Goal: Task Accomplishment & Management: Manage account settings

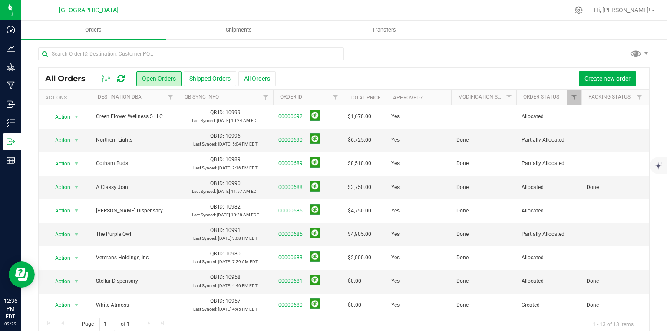
scroll to position [12, 0]
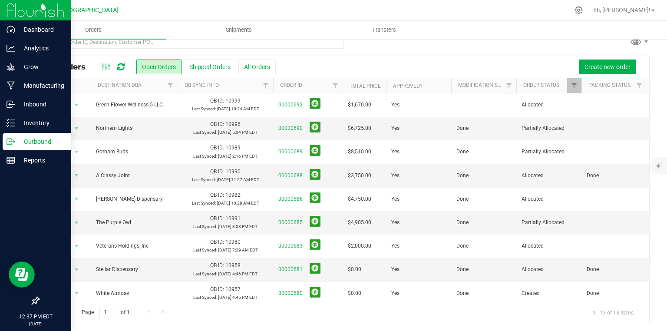
click at [7, 17] on img at bounding box center [36, 10] width 58 height 20
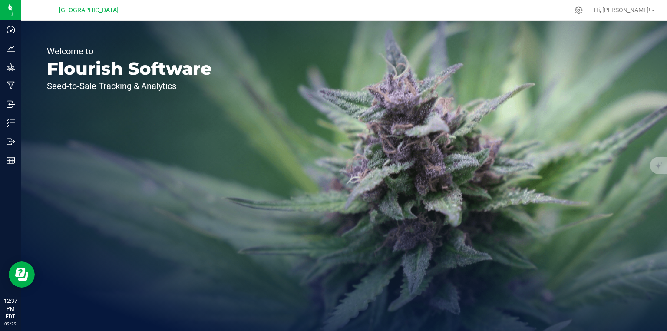
drag, startPoint x: 164, startPoint y: 4, endPoint x: 381, endPoint y: 130, distance: 250.4
click at [381, 130] on div "Welcome to Flourish Software Seed-to-Sale Tracking & Analytics" at bounding box center [344, 176] width 647 height 310
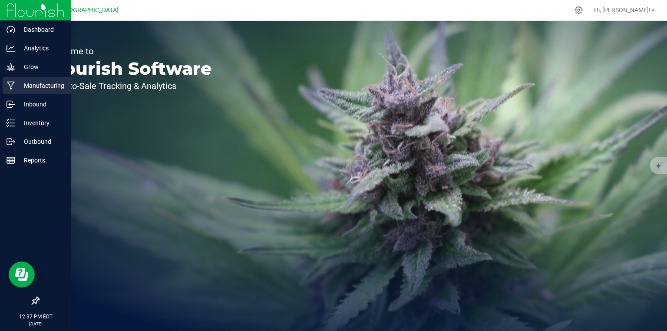
click at [14, 84] on icon at bounding box center [11, 85] width 8 height 9
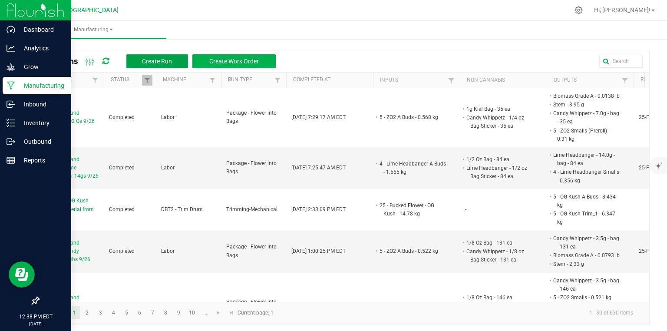
click at [161, 59] on span "Create Run" at bounding box center [157, 61] width 30 height 7
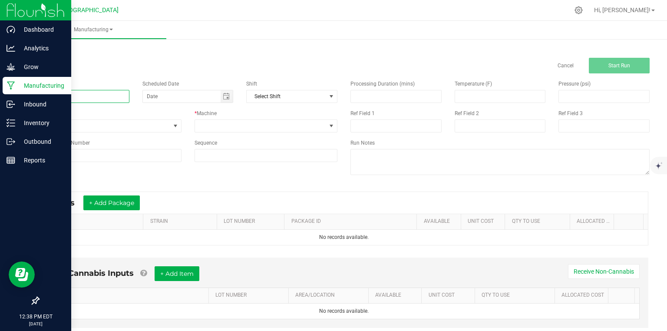
click at [100, 98] on input at bounding box center [83, 96] width 91 height 13
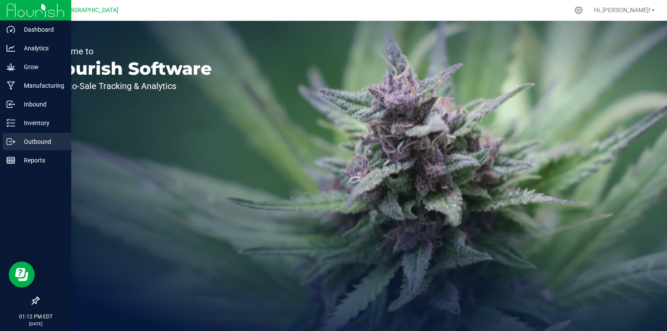
click at [10, 136] on div "Outbound" at bounding box center [37, 141] width 69 height 17
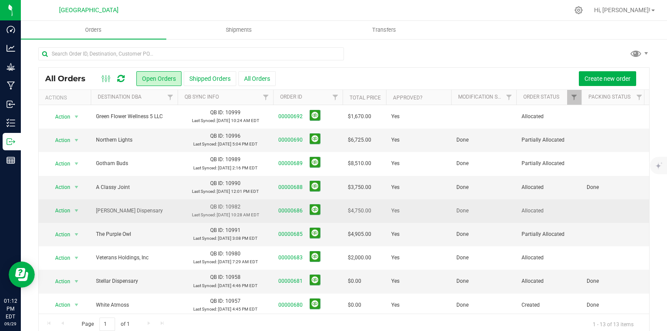
click at [598, 217] on td at bounding box center [614, 210] width 65 height 23
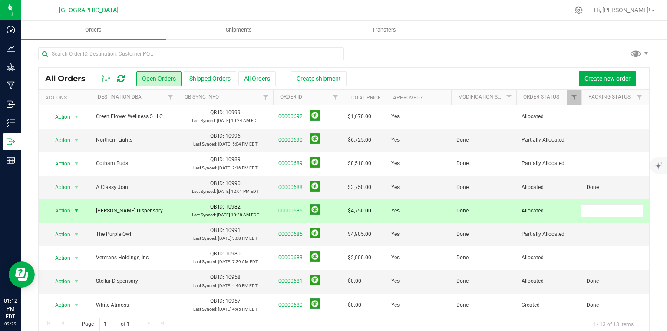
scroll to position [0, 4]
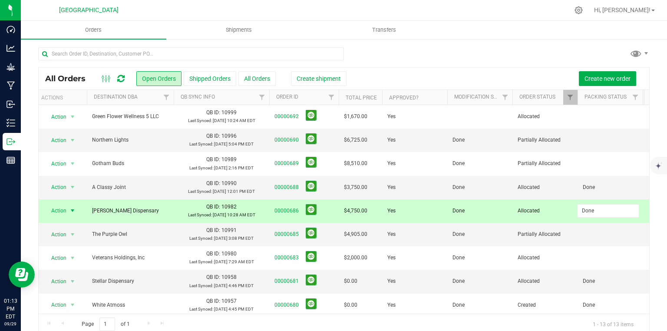
type input "Done\"
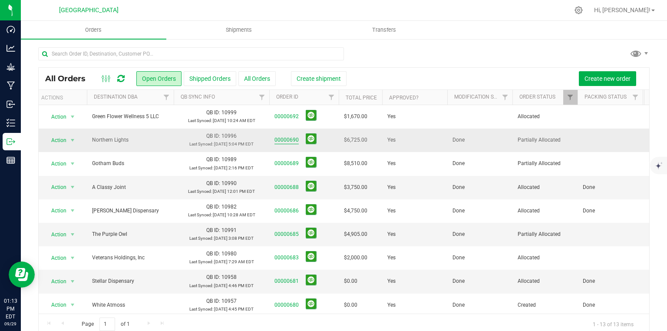
click at [278, 141] on link "00000690" at bounding box center [287, 140] width 24 height 8
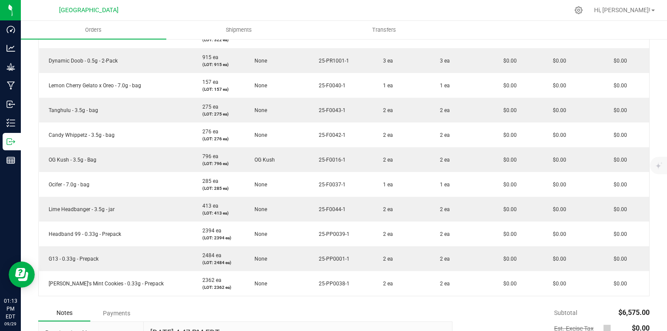
scroll to position [695, 0]
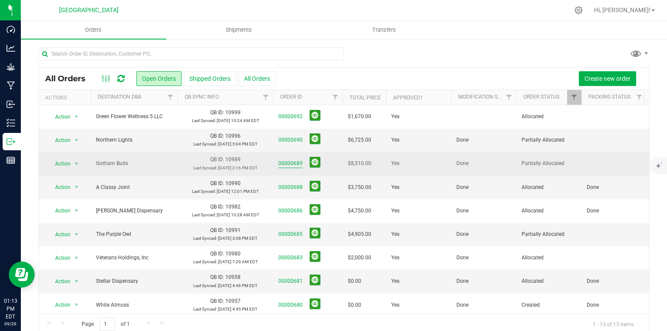
click at [288, 161] on link "00000689" at bounding box center [291, 163] width 24 height 8
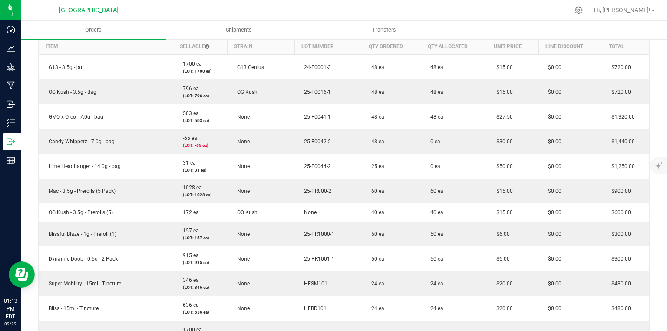
scroll to position [243, 0]
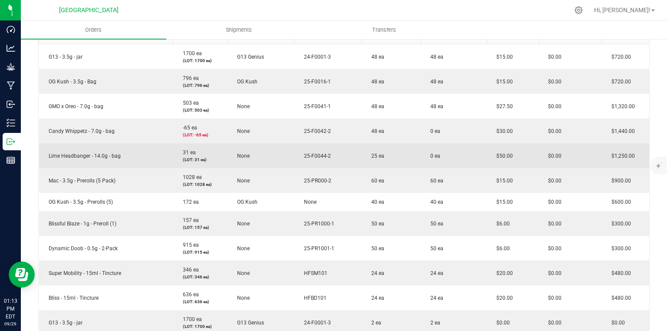
drag, startPoint x: 288, startPoint y: 161, endPoint x: 289, endPoint y: 166, distance: 5.0
drag, startPoint x: 289, startPoint y: 166, endPoint x: 266, endPoint y: 158, distance: 24.3
click at [266, 158] on td "None" at bounding box center [261, 155] width 67 height 25
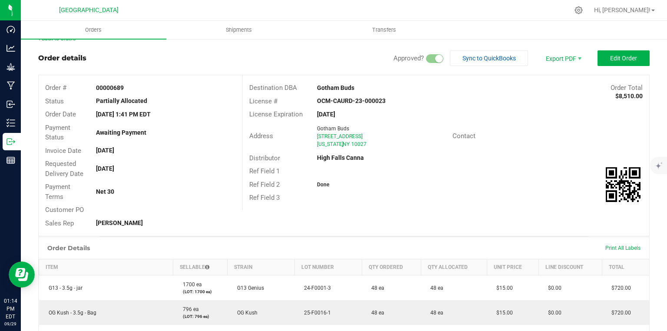
scroll to position [0, 0]
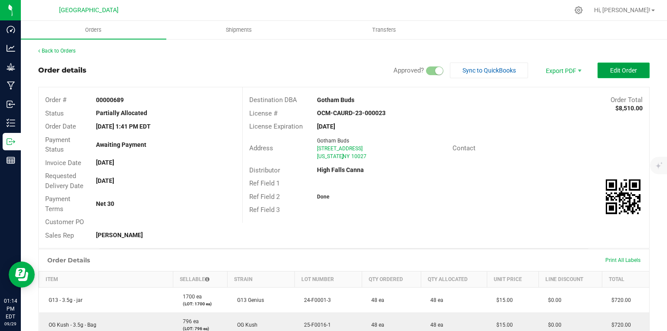
click at [613, 73] on span "Edit Order" at bounding box center [623, 70] width 27 height 7
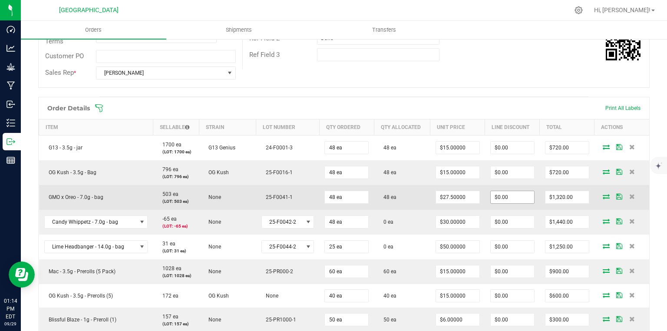
scroll to position [243, 0]
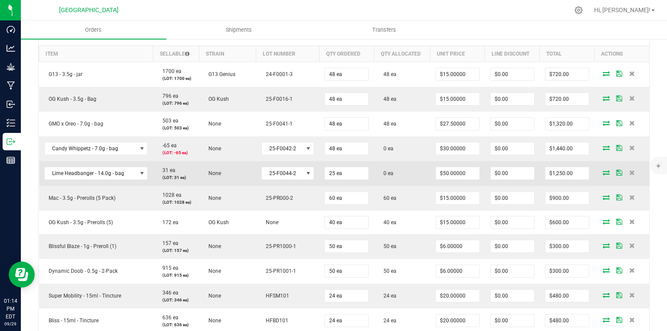
click at [603, 170] on icon at bounding box center [606, 172] width 7 height 5
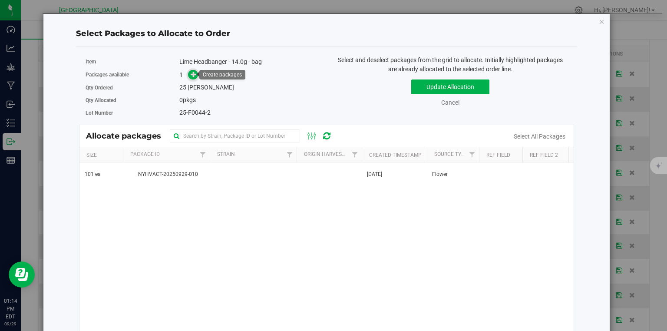
click at [196, 75] on span at bounding box center [193, 75] width 10 height 10
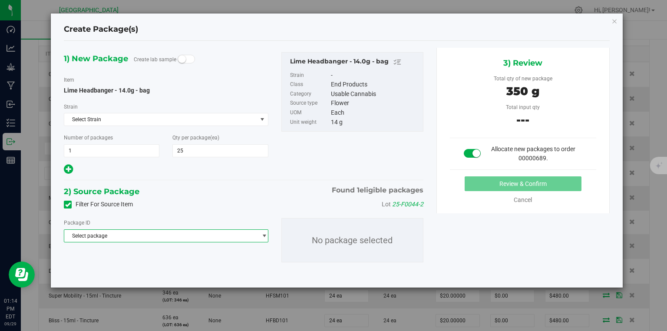
click at [193, 242] on span "Select package" at bounding box center [166, 235] width 204 height 13
click at [180, 272] on span "( Lime Headbanger - 14.0g - bag )" at bounding box center [170, 272] width 78 height 6
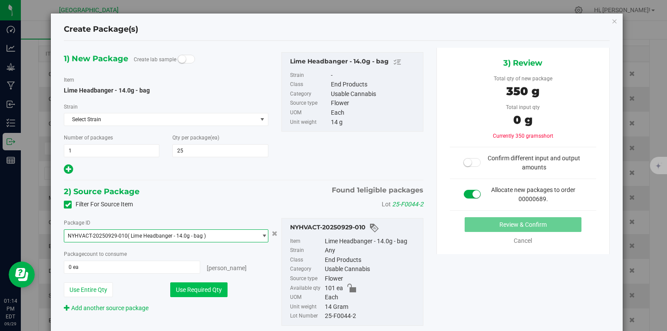
click at [204, 285] on button "Use Required Qty" at bounding box center [198, 289] width 57 height 15
type input "25 ea"
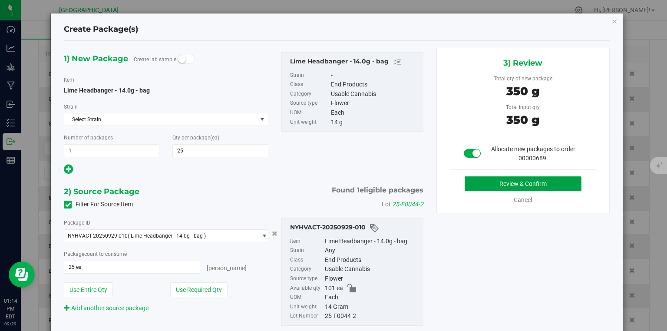
click at [532, 181] on button "Review & Confirm" at bounding box center [523, 183] width 117 height 15
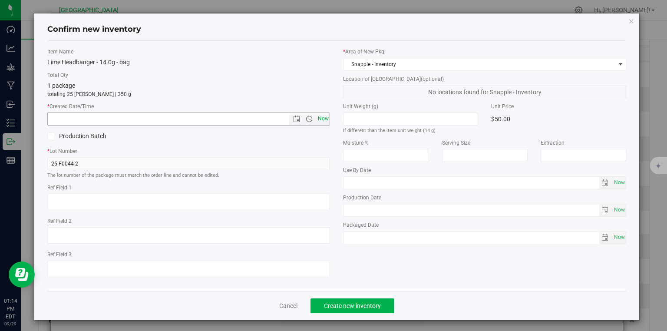
click at [318, 121] on span "Now" at bounding box center [323, 119] width 15 height 13
type input "[DATE] 1:14 PM"
click at [358, 312] on button "Create new inventory" at bounding box center [353, 305] width 84 height 15
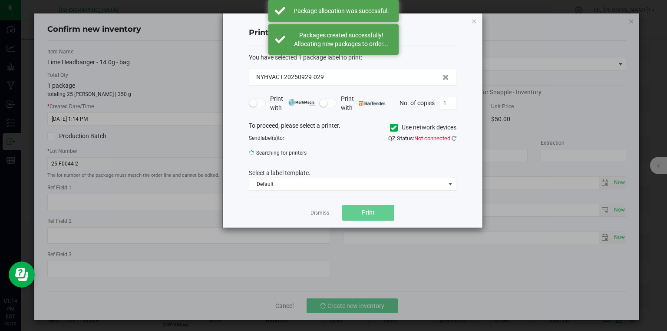
click at [318, 205] on div "Dismiss Print" at bounding box center [353, 213] width 208 height 30
click at [313, 210] on link "Dismiss" at bounding box center [320, 212] width 19 height 7
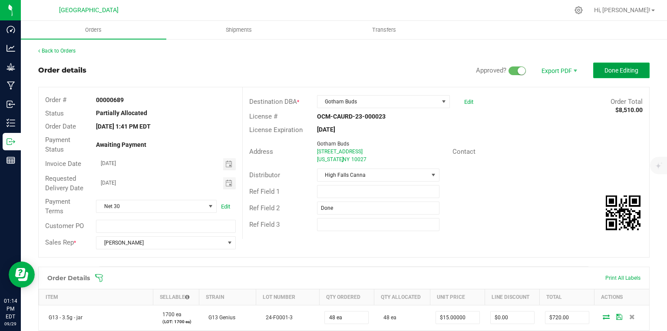
click at [639, 76] on button "Done Editing" at bounding box center [622, 71] width 56 height 16
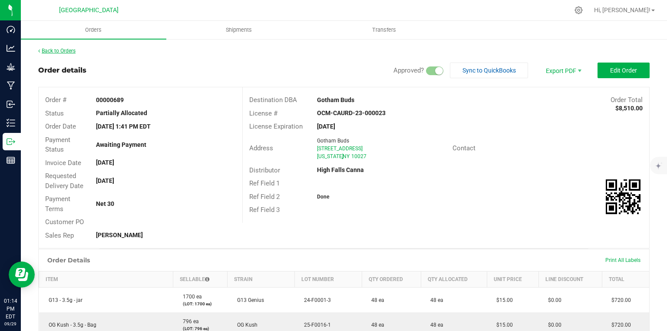
click at [61, 49] on link "Back to Orders" at bounding box center [56, 51] width 37 height 6
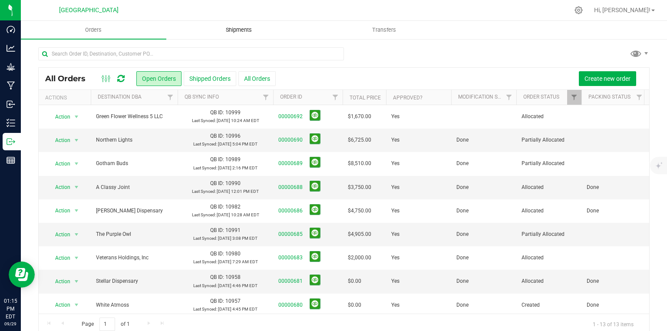
click at [234, 28] on span "Shipments" at bounding box center [239, 30] width 50 height 8
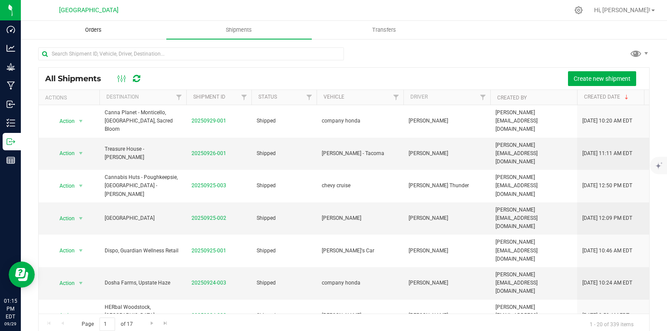
click at [106, 36] on uib-tab-heading "Orders" at bounding box center [93, 29] width 145 height 17
